Goal: Task Accomplishment & Management: Complete application form

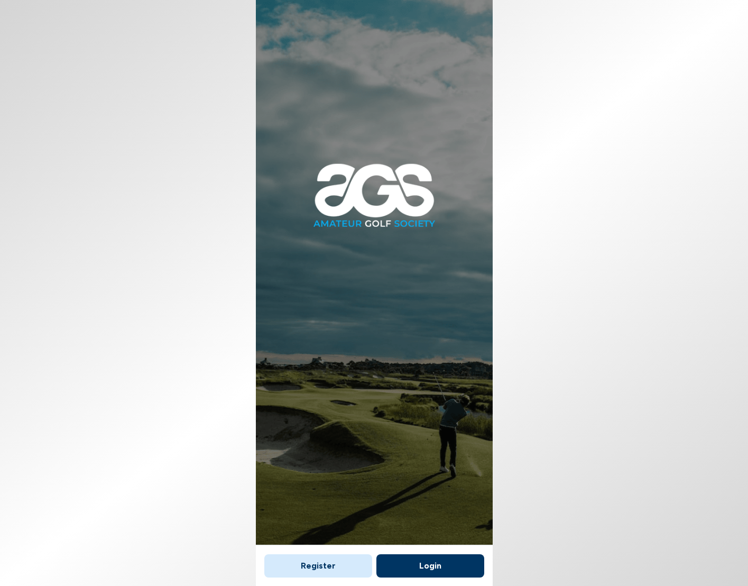
click at [328, 565] on button "Register" at bounding box center [318, 565] width 108 height 23
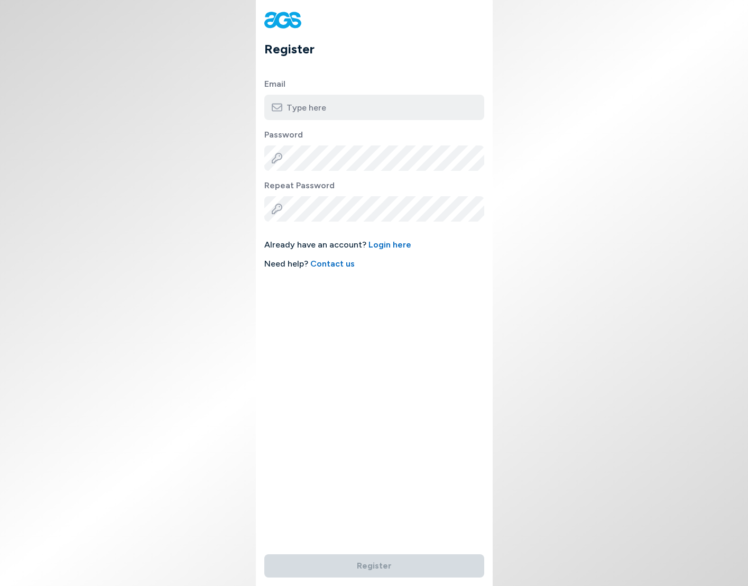
click at [335, 113] on input "email" at bounding box center [374, 107] width 220 height 25
type input "[EMAIL_ADDRESS][DOMAIN_NAME]"
click at [334, 144] on div "Password" at bounding box center [374, 149] width 220 height 42
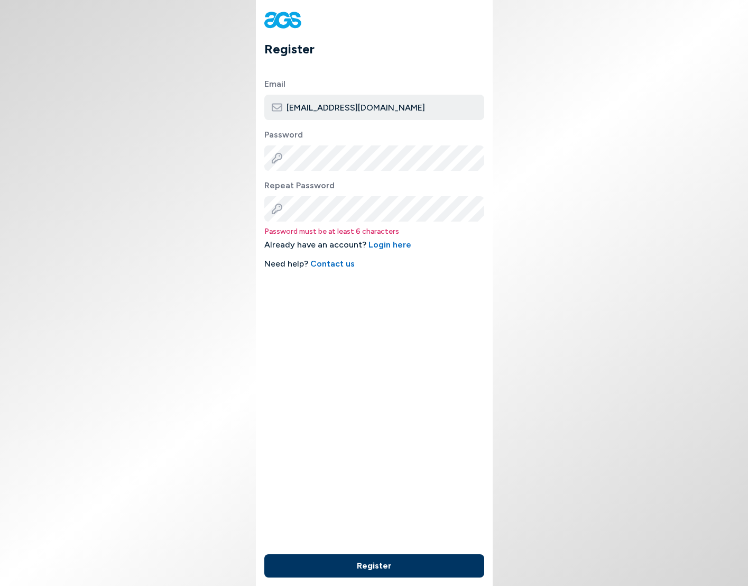
click at [264, 554] on button "Register" at bounding box center [374, 565] width 220 height 23
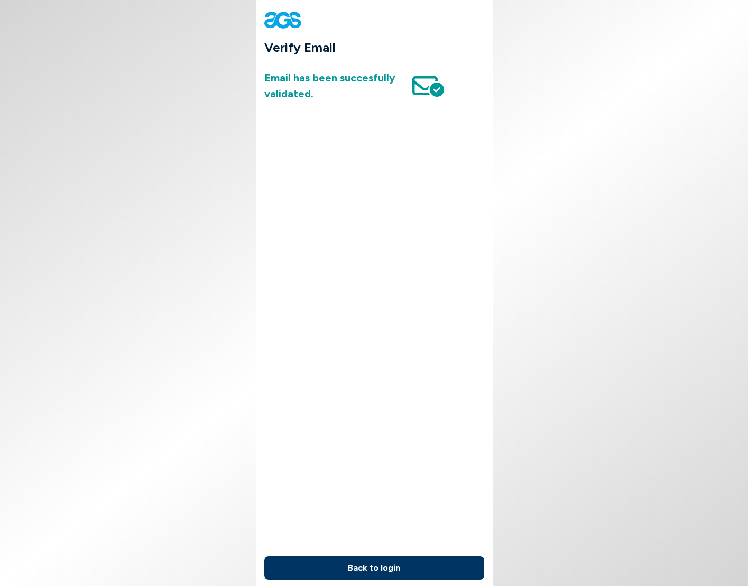
click at [352, 567] on button "Back to login" at bounding box center [374, 567] width 220 height 23
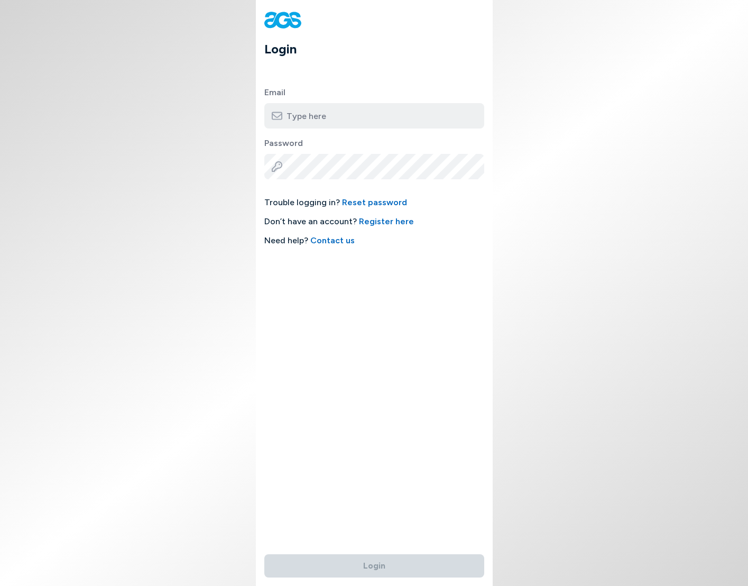
click at [350, 106] on input "email" at bounding box center [374, 115] width 220 height 25
type input "[EMAIL_ADDRESS][DOMAIN_NAME]"
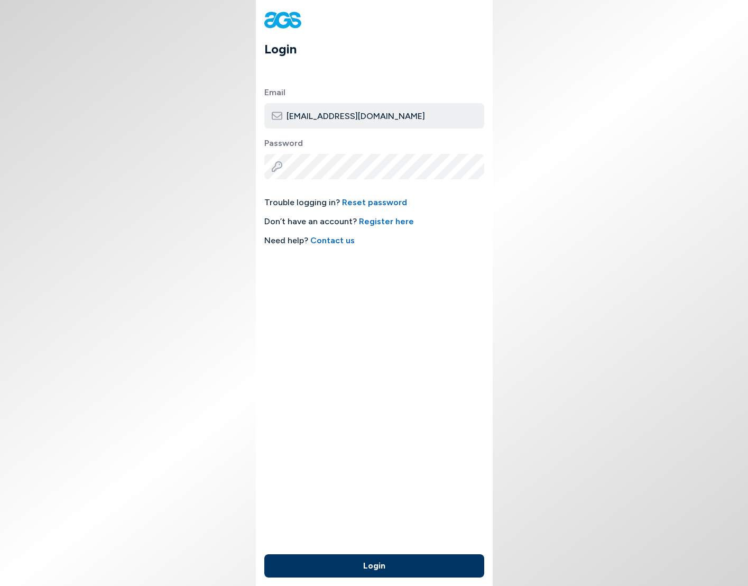
click at [264, 554] on button "Login" at bounding box center [374, 565] width 220 height 23
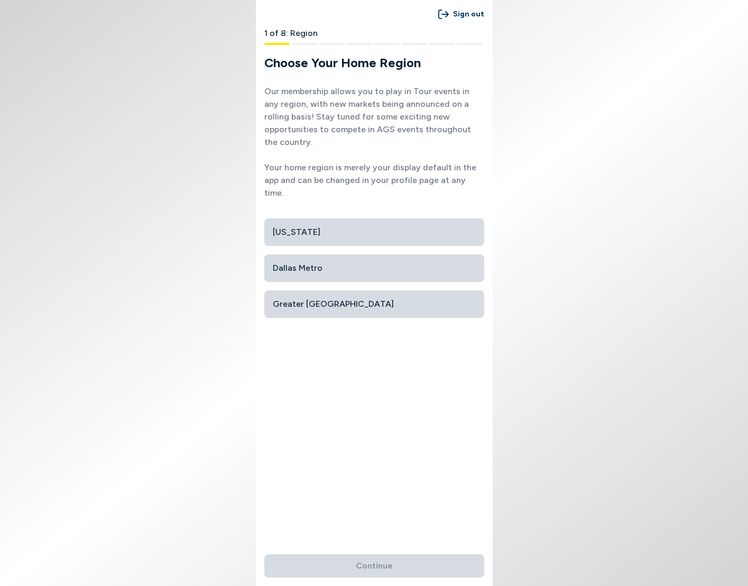
drag, startPoint x: 300, startPoint y: 100, endPoint x: 302, endPoint y: 109, distance: 8.7
click at [302, 109] on p "Our membership allows you to play in Tour events in any region, with new market…" at bounding box center [374, 142] width 220 height 114
click at [336, 259] on span "Dallas Metro" at bounding box center [374, 268] width 203 height 19
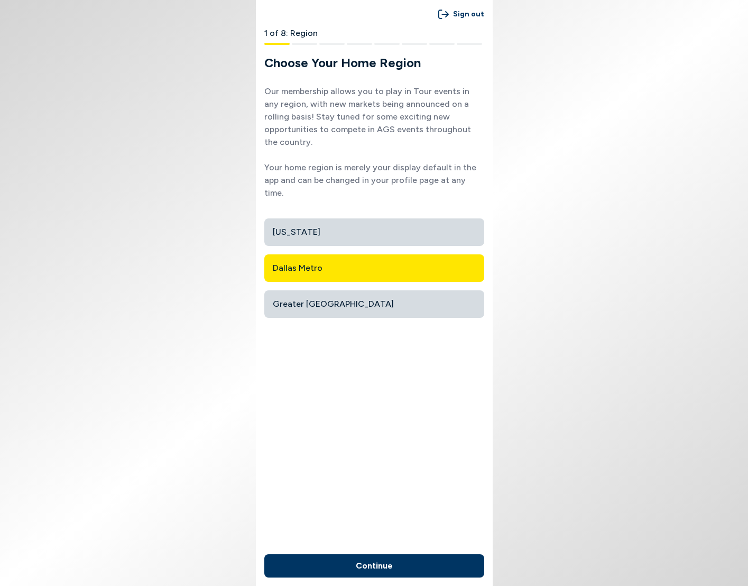
click at [422, 560] on button "Continue" at bounding box center [374, 565] width 220 height 23
